Goal: Task Accomplishment & Management: Manage account settings

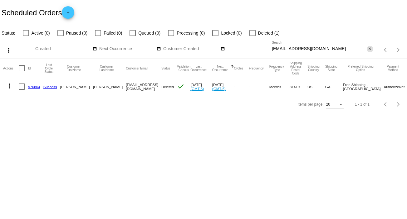
click at [371, 47] on mat-icon "close" at bounding box center [369, 48] width 4 height 5
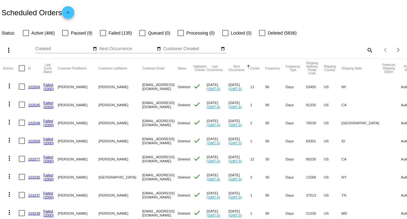
click at [366, 48] on mat-icon "search" at bounding box center [369, 50] width 7 height 10
click at [364, 48] on input "Search" at bounding box center [322, 48] width 101 height 5
paste input "[PERSON_NAME][EMAIL_ADDRESS][PERSON_NAME][DOMAIN_NAME]"
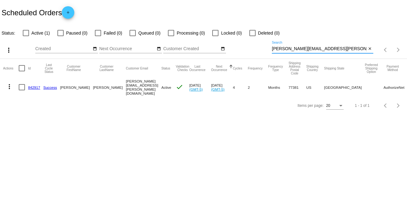
type input "[PERSON_NAME][EMAIL_ADDRESS][PERSON_NAME][DOMAIN_NAME]"
click at [9, 85] on mat-icon "more_vert" at bounding box center [9, 86] width 7 height 7
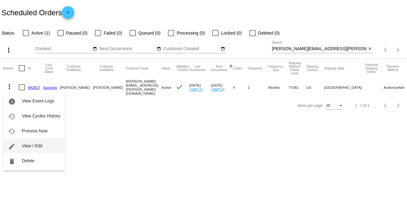
click at [43, 144] on button "edit View / Edit" at bounding box center [34, 146] width 62 height 15
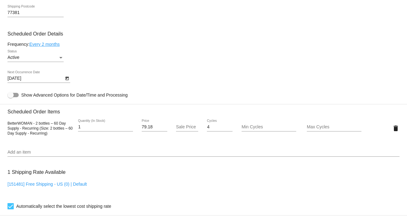
scroll to position [353, 0]
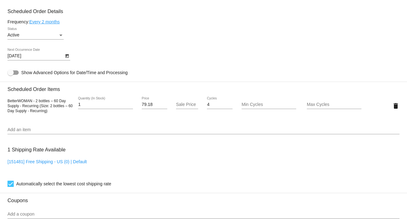
click at [65, 59] on icon "Open calendar" at bounding box center [67, 55] width 4 height 7
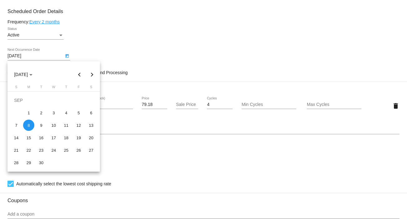
click at [81, 74] on button "Previous month" at bounding box center [79, 74] width 12 height 12
click at [27, 124] on div "11" at bounding box center [28, 125] width 11 height 11
type input "[DATE]"
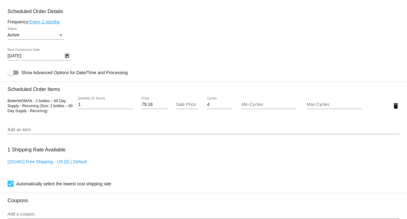
scroll to position [539, 0]
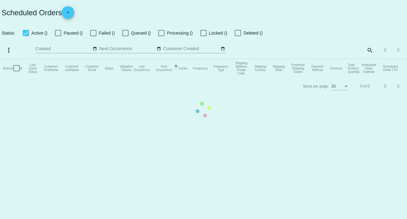
checkbox input "false"
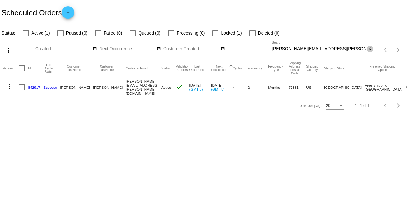
click at [372, 50] on button "close" at bounding box center [370, 49] width 7 height 7
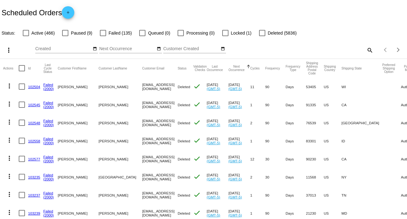
click at [366, 48] on mat-icon "search" at bounding box center [369, 50] width 7 height 10
click at [362, 48] on input "Search" at bounding box center [322, 48] width 101 height 5
paste input "[EMAIL_ADDRESS][DOMAIN_NAME]"
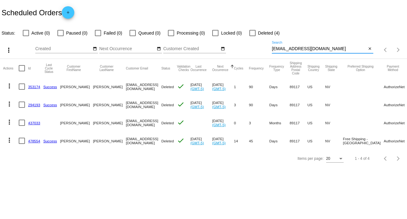
type input "[EMAIL_ADDRESS][DOMAIN_NAME]"
click at [9, 141] on mat-icon "more_vert" at bounding box center [9, 140] width 7 height 7
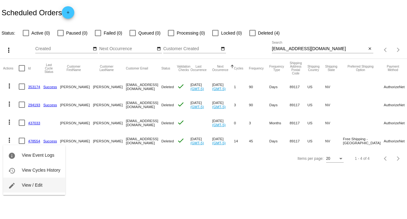
click at [46, 186] on button "edit View / Edit" at bounding box center [34, 185] width 62 height 15
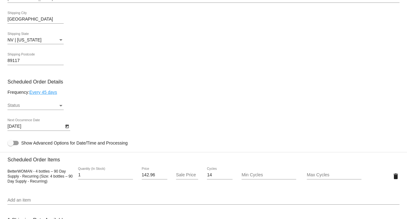
scroll to position [291, 0]
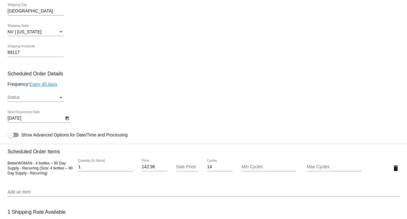
click at [59, 95] on div "Status Status" at bounding box center [35, 96] width 56 height 12
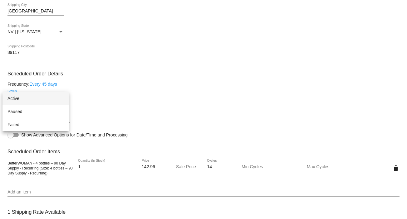
click at [54, 96] on span "Active" at bounding box center [35, 98] width 56 height 13
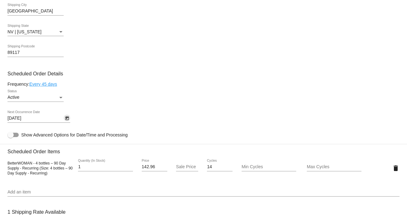
click at [66, 119] on icon "Open calendar" at bounding box center [66, 119] width 3 height 4
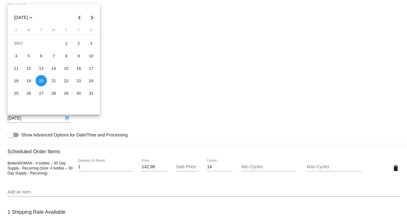
drag, startPoint x: 405, startPoint y: 107, endPoint x: 407, endPoint y: 93, distance: 14.2
click at [406, 93] on html "arrow_back Scheduled Order #478554 Active more_vert Last Processing Cycle ID: 4…" at bounding box center [203, 109] width 407 height 219
click at [90, 16] on button "Next month" at bounding box center [92, 17] width 12 height 12
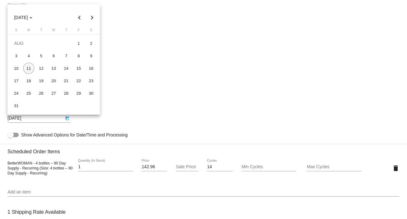
click at [27, 68] on div "11" at bounding box center [28, 68] width 11 height 11
type input "[DATE]"
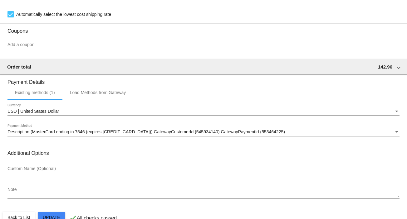
scroll to position [539, 0]
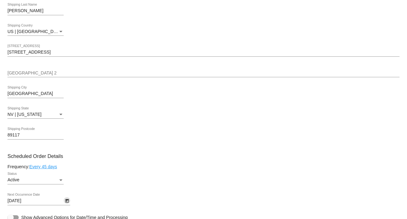
scroll to position [206, 0]
